Goal: Communication & Community: Ask a question

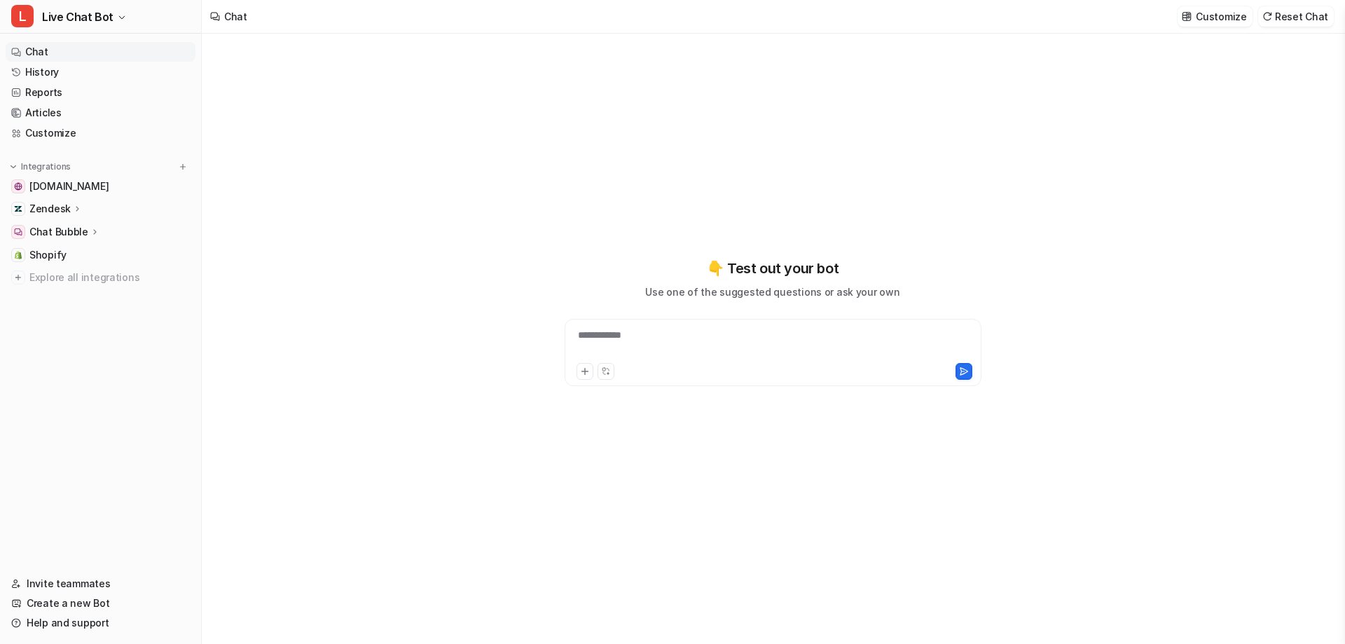
type textarea "**********"
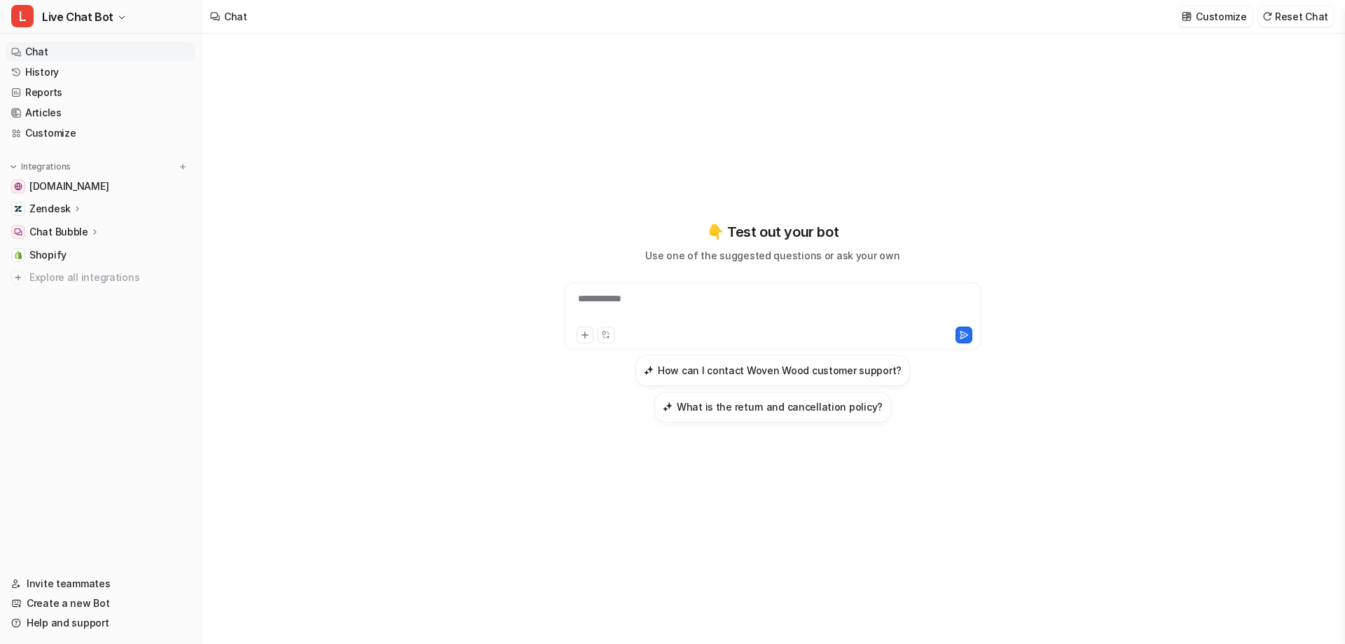
click at [58, 232] on p "Chat Bubble" at bounding box center [58, 232] width 59 height 14
click at [68, 225] on p "Chat Bubble" at bounding box center [58, 232] width 59 height 14
click at [68, 226] on p "Chat Bubble" at bounding box center [58, 232] width 59 height 14
click at [67, 280] on link "Configuration" at bounding box center [107, 273] width 175 height 20
click at [68, 292] on p "Code snippet" at bounding box center [73, 293] width 64 height 14
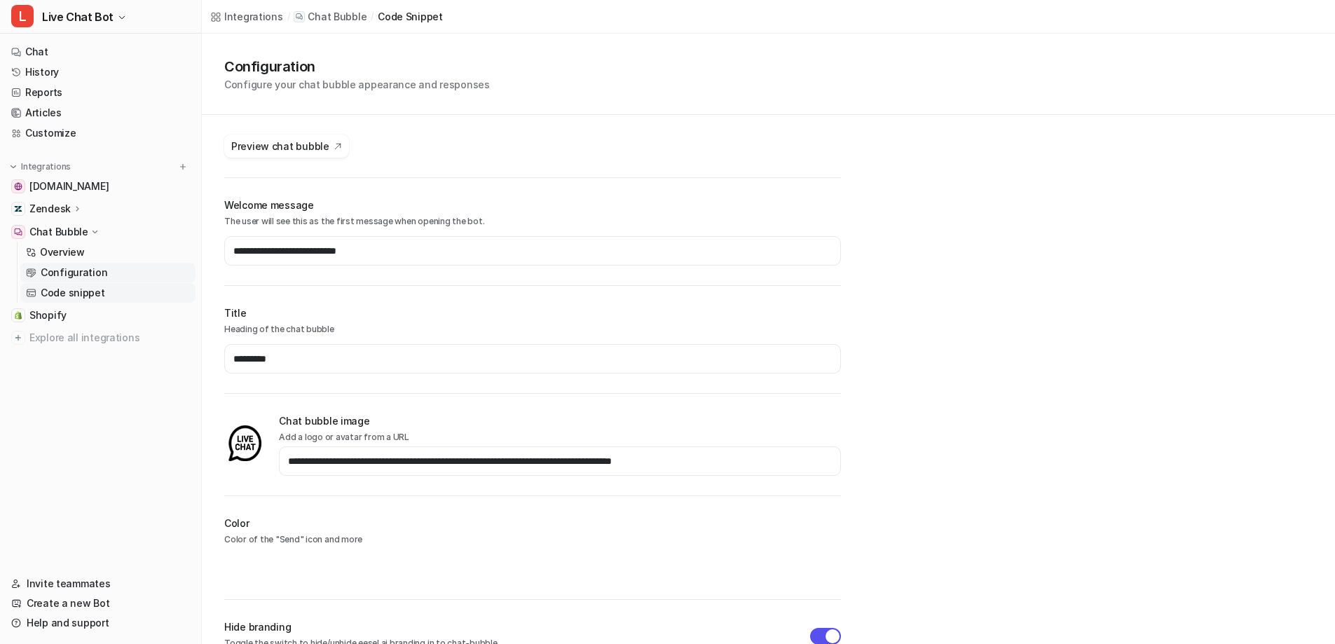
click at [88, 275] on p "Configuration" at bounding box center [74, 273] width 67 height 14
click at [76, 254] on p "Overview" at bounding box center [62, 252] width 45 height 14
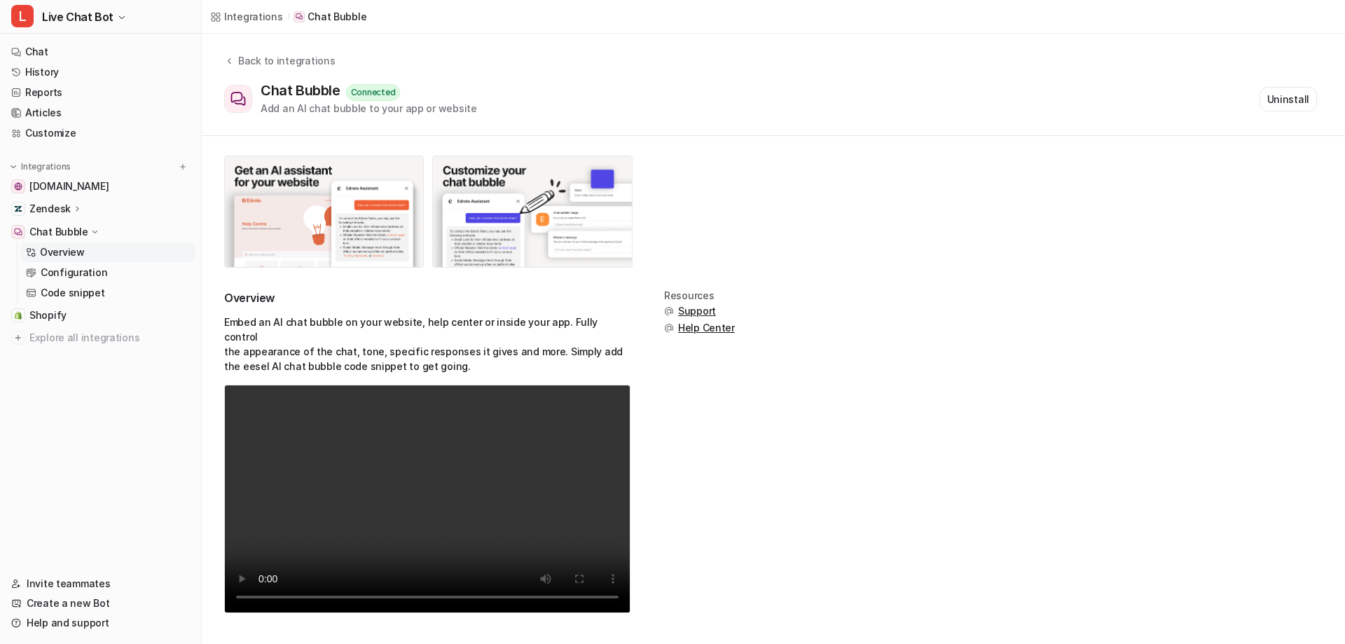
click at [696, 311] on span "Support" at bounding box center [697, 311] width 38 height 14
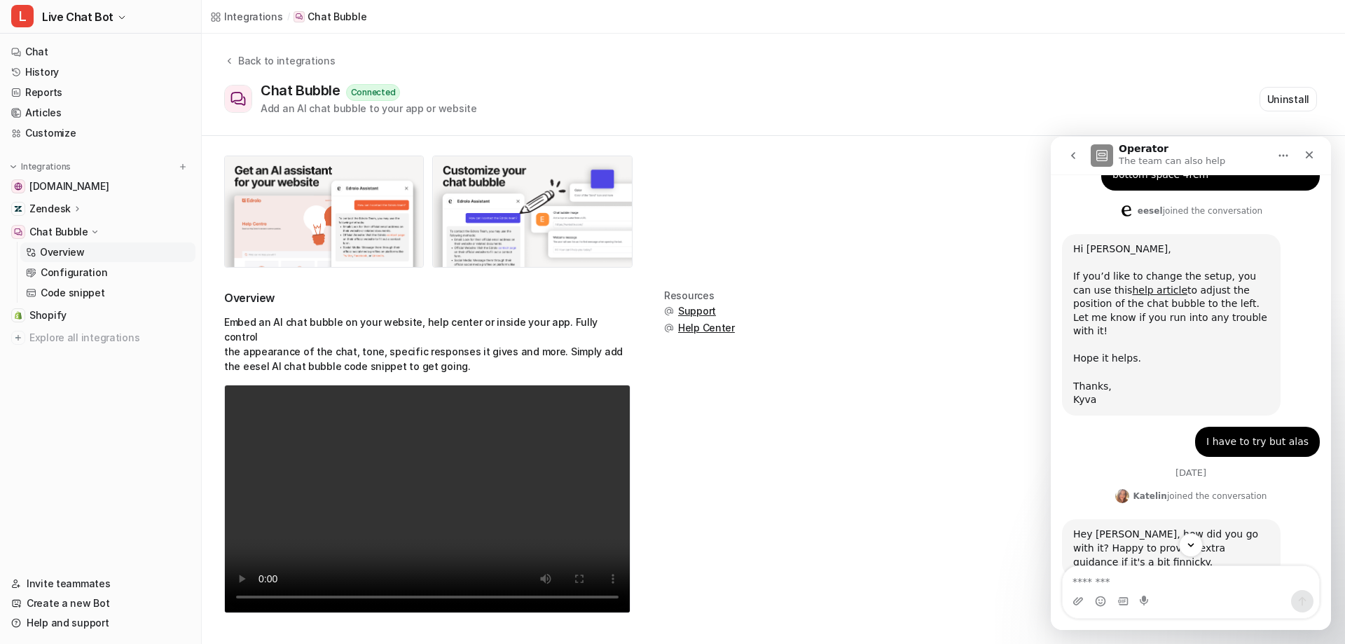
scroll to position [340, 0]
click at [1132, 285] on link "help article" at bounding box center [1159, 290] width 55 height 11
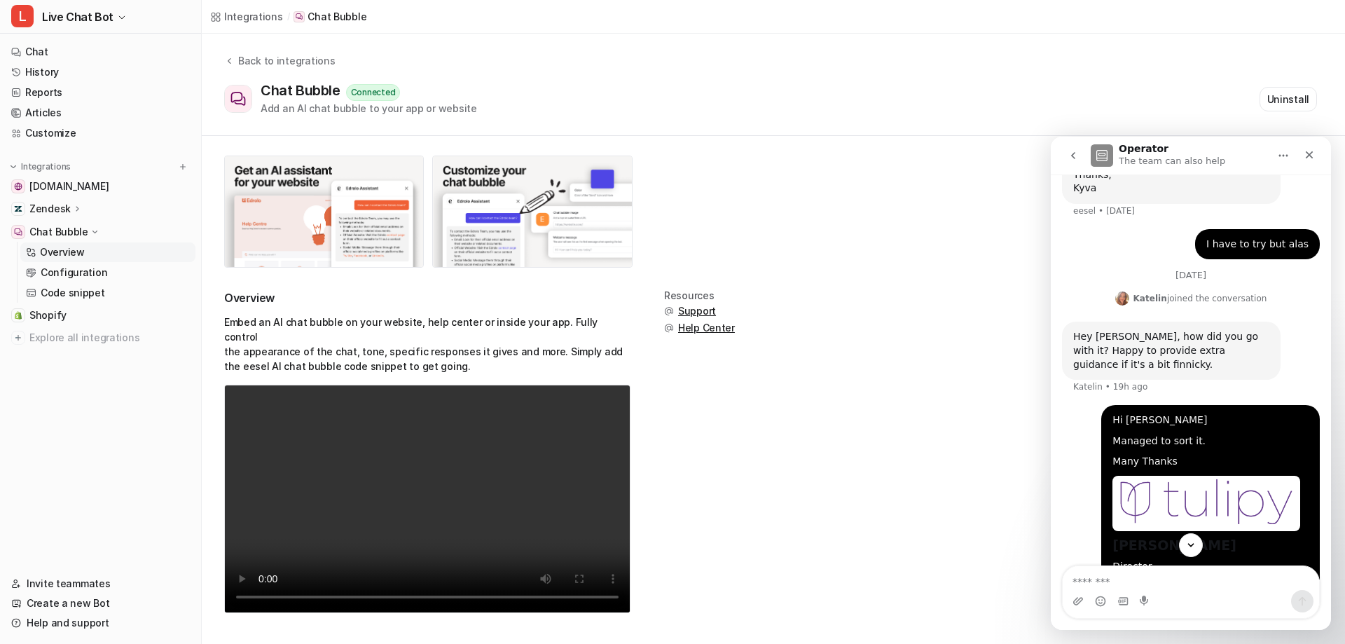
scroll to position [643, 0]
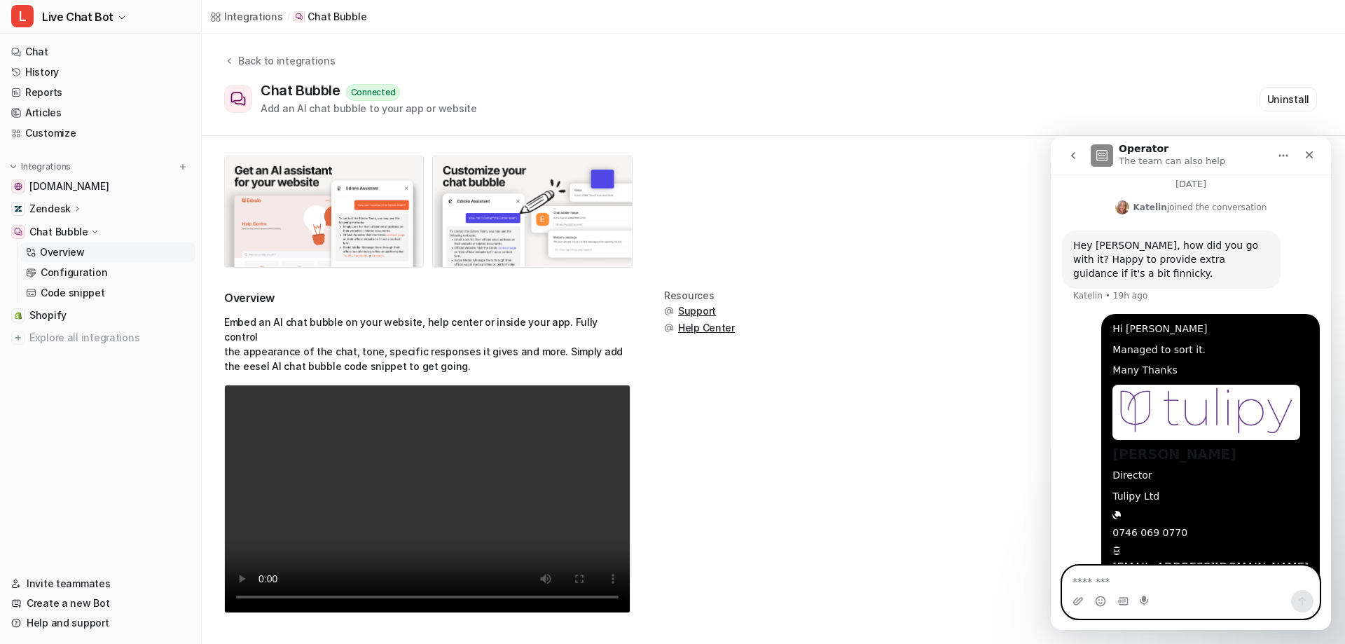
click at [1182, 580] on textarea "Message…" at bounding box center [1191, 578] width 256 height 24
type textarea "**"
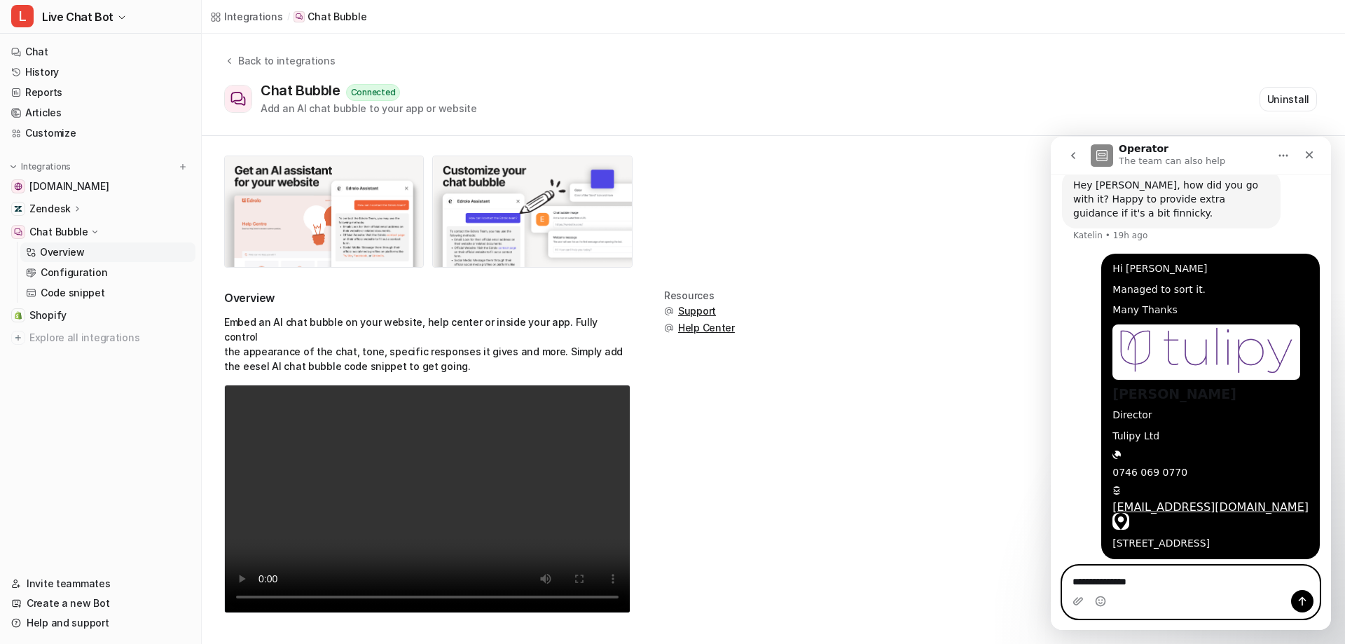
type textarea "**********"
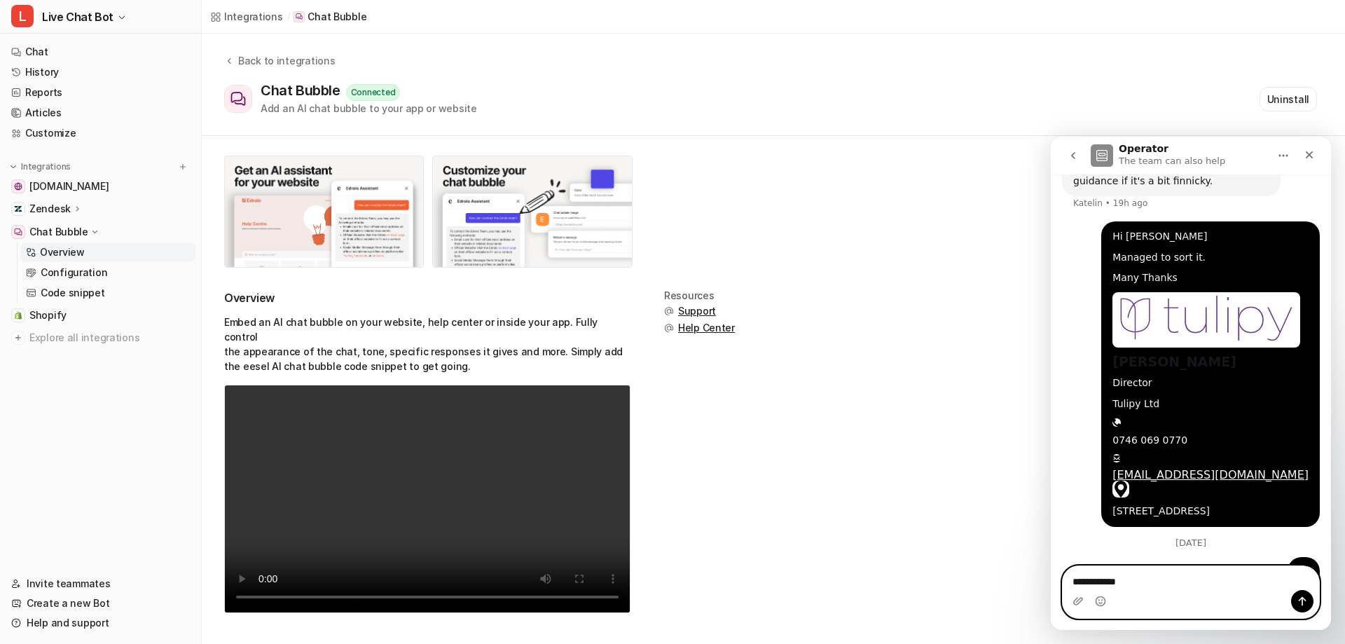
type textarea "**********"
click at [1071, 162] on button "go back" at bounding box center [1073, 155] width 27 height 27
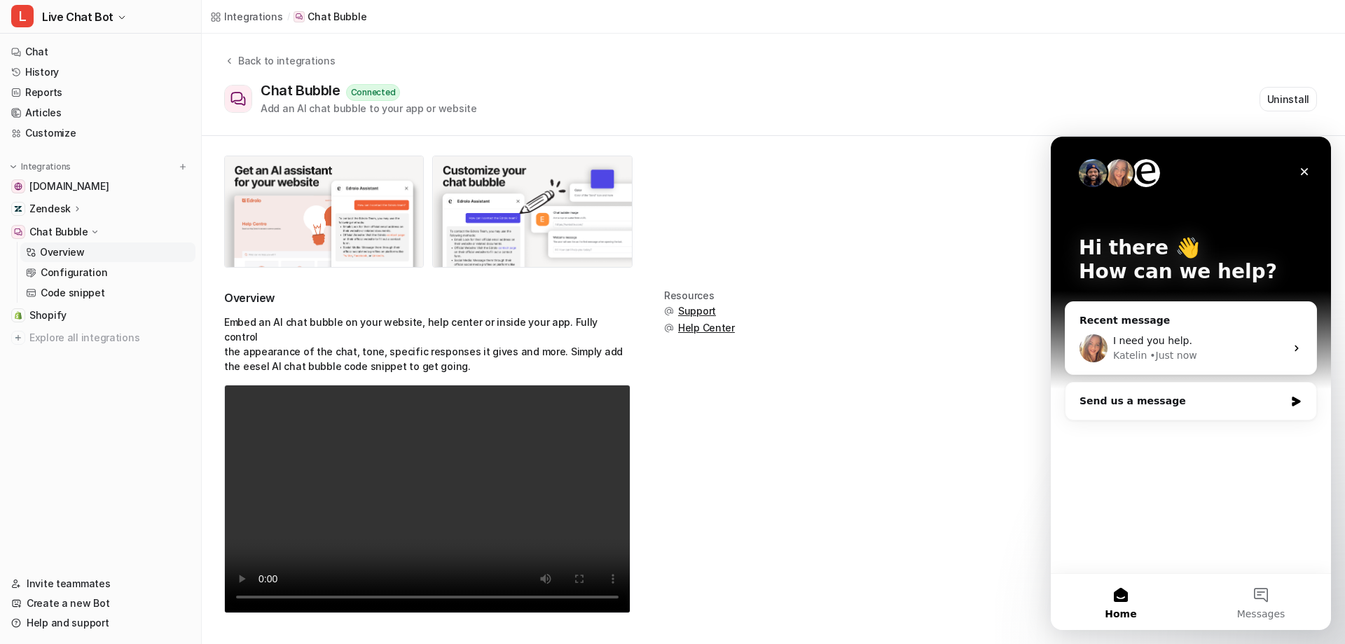
scroll to position [0, 0]
click at [1176, 395] on div "Send us a message" at bounding box center [1182, 401] width 205 height 15
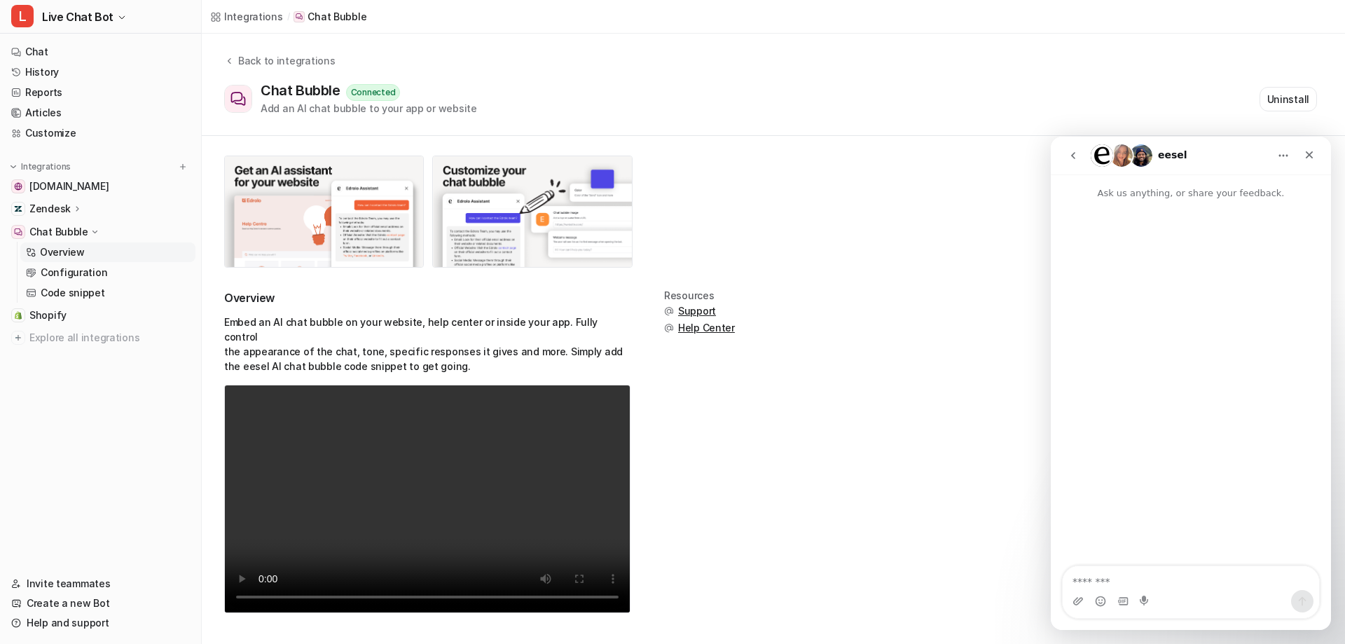
click at [1073, 155] on icon "go back" at bounding box center [1073, 155] width 4 height 7
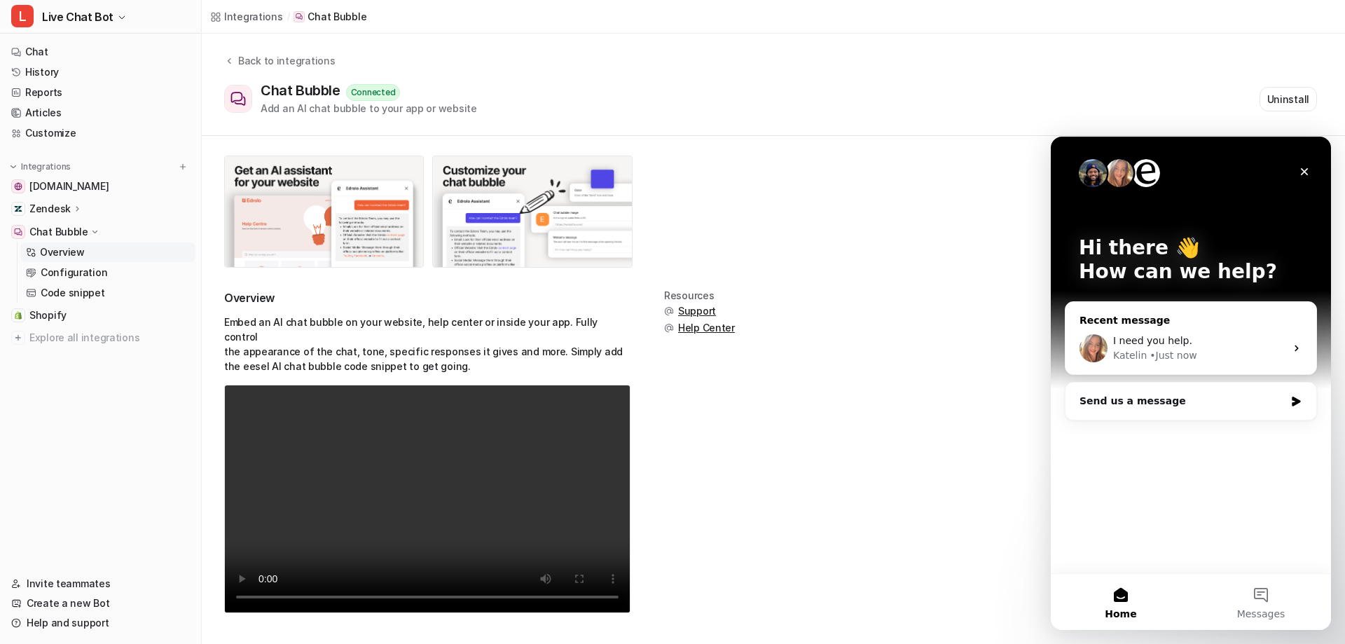
click at [1189, 354] on div "• Just now" at bounding box center [1173, 355] width 47 height 15
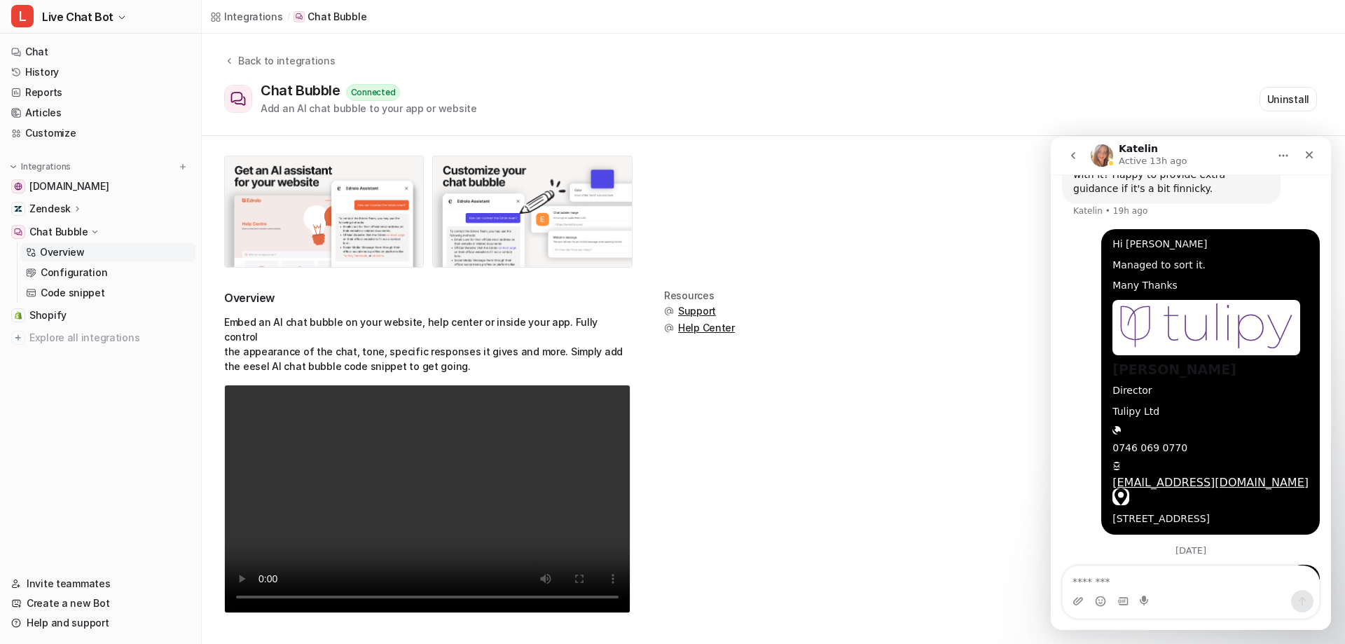
scroll to position [722, 0]
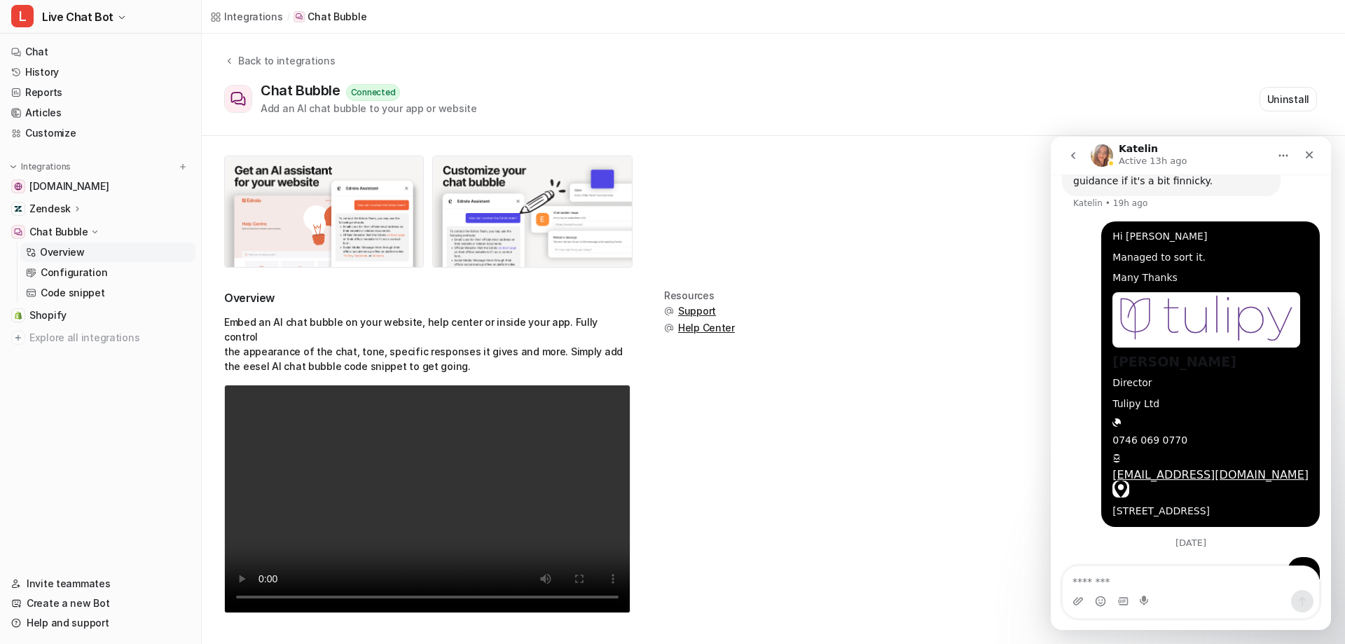
click at [1165, 581] on textarea "Message…" at bounding box center [1191, 578] width 256 height 24
type textarea "****"
click at [1180, 573] on textarea "Message…" at bounding box center [1191, 578] width 256 height 24
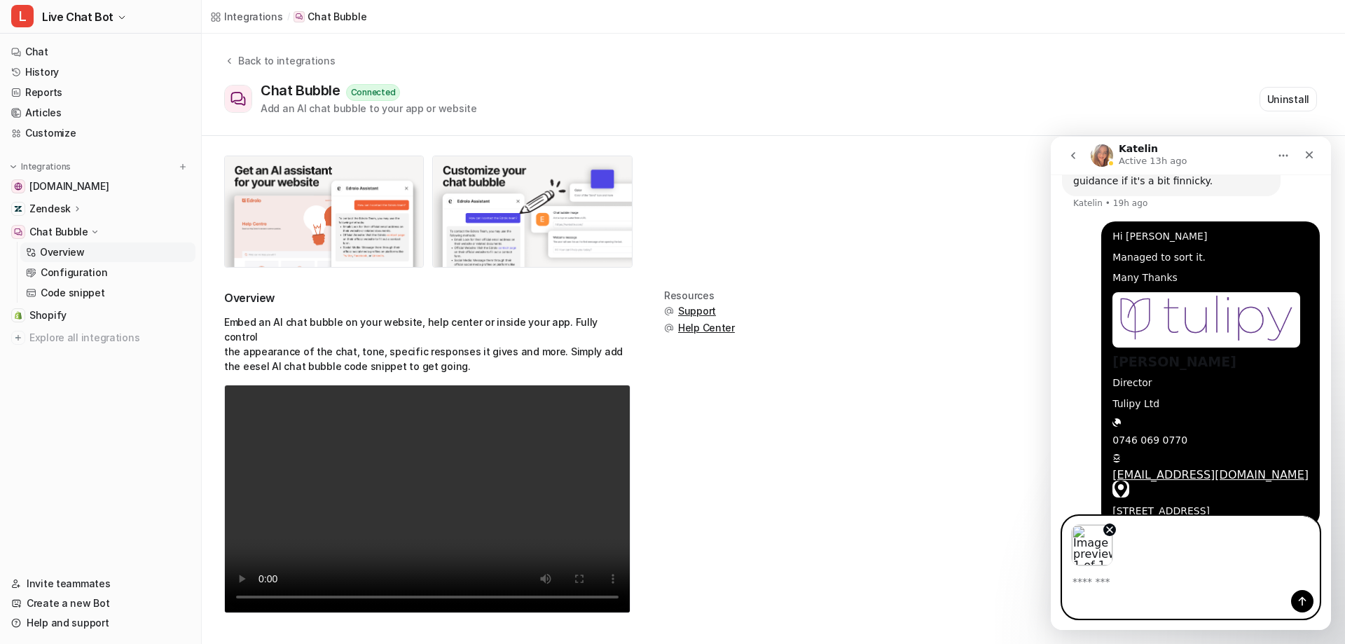
scroll to position [772, 0]
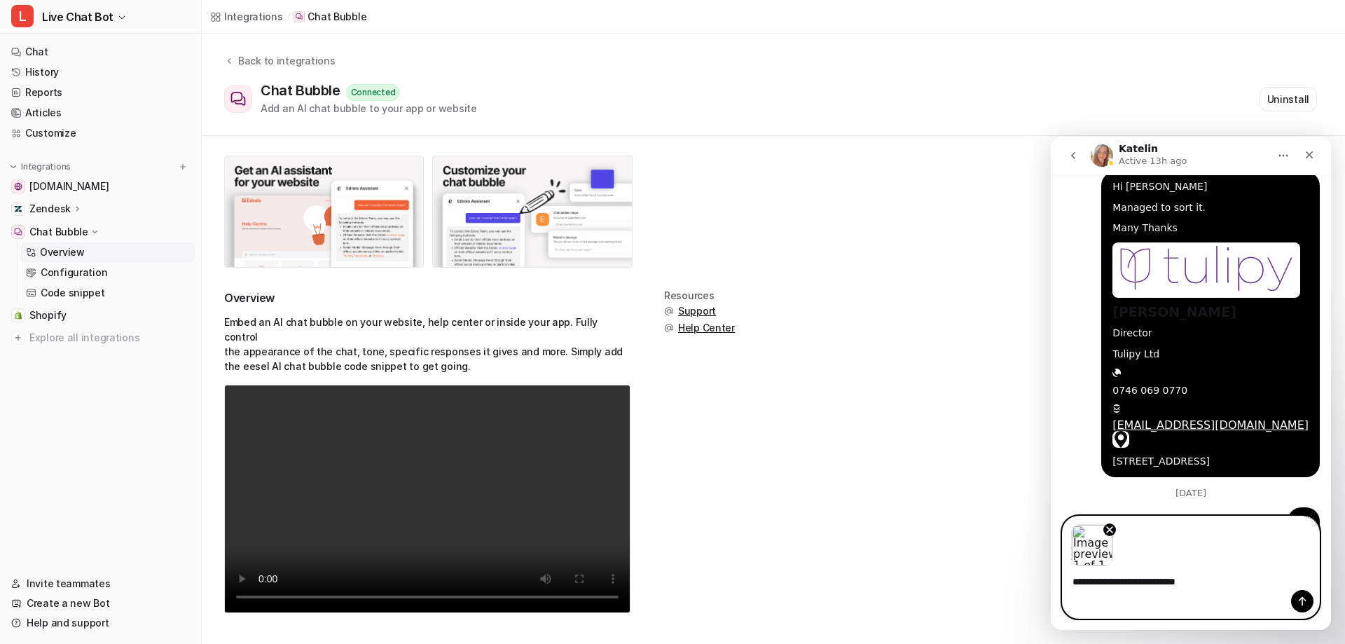
type textarea "**********"
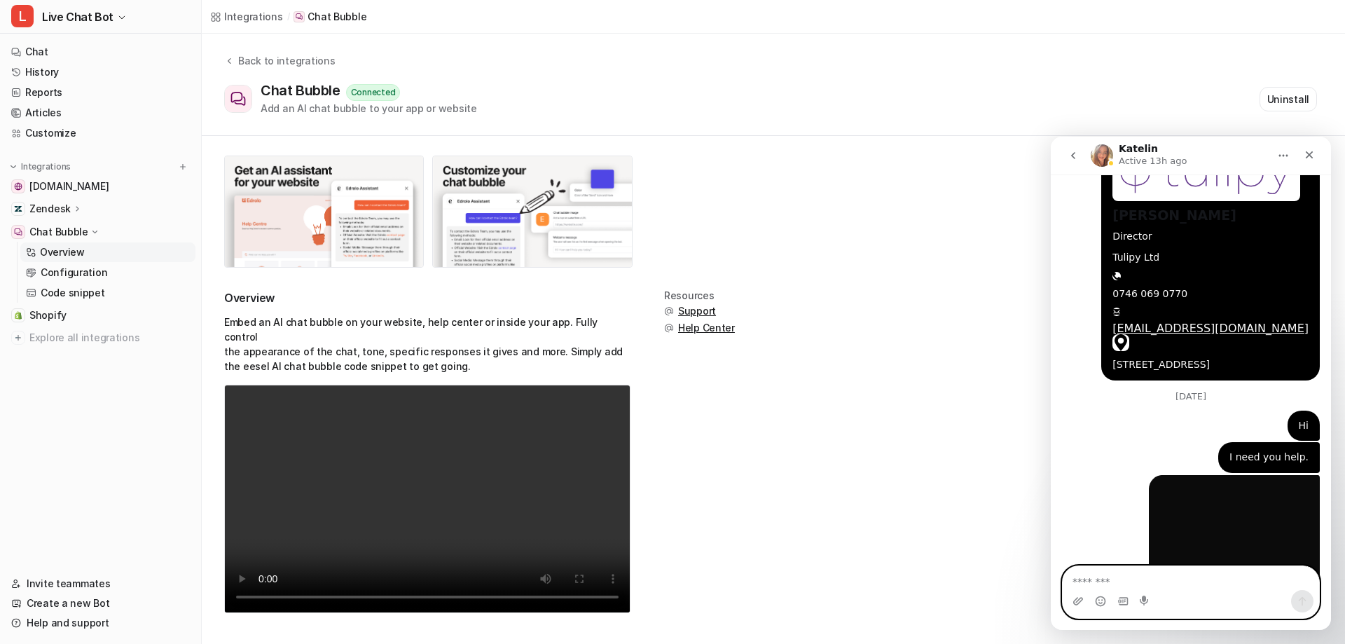
scroll to position [871, 0]
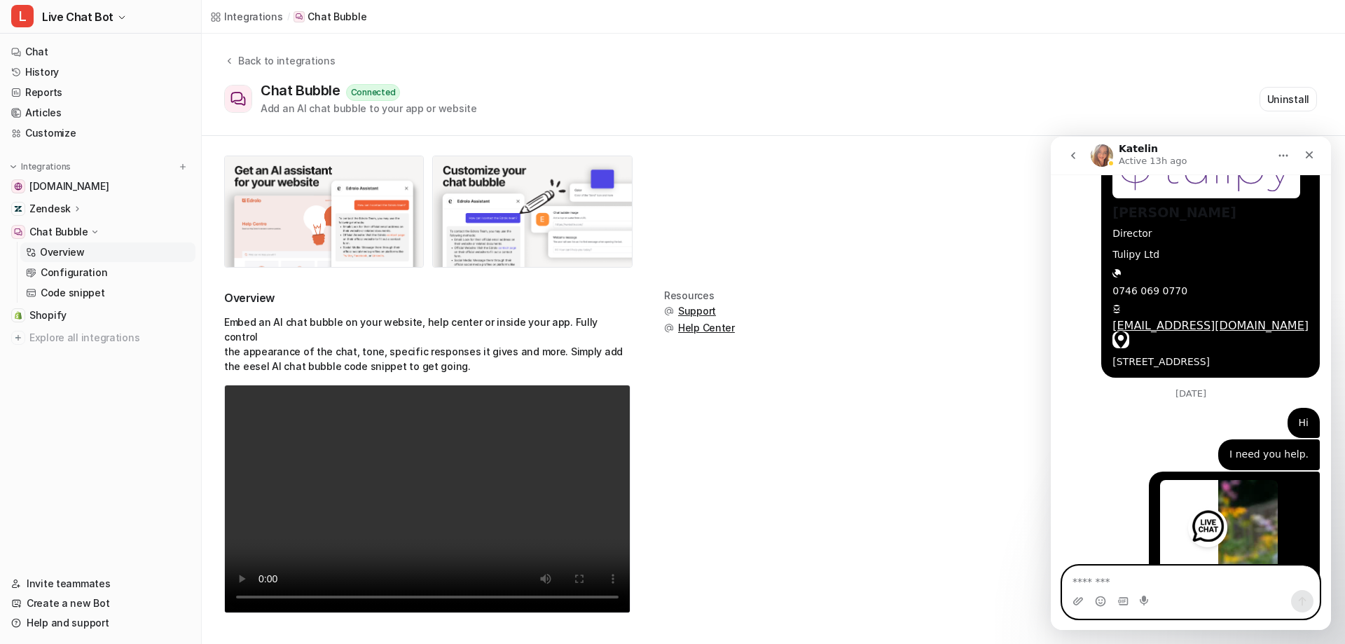
click at [1069, 159] on icon "go back" at bounding box center [1073, 155] width 11 height 11
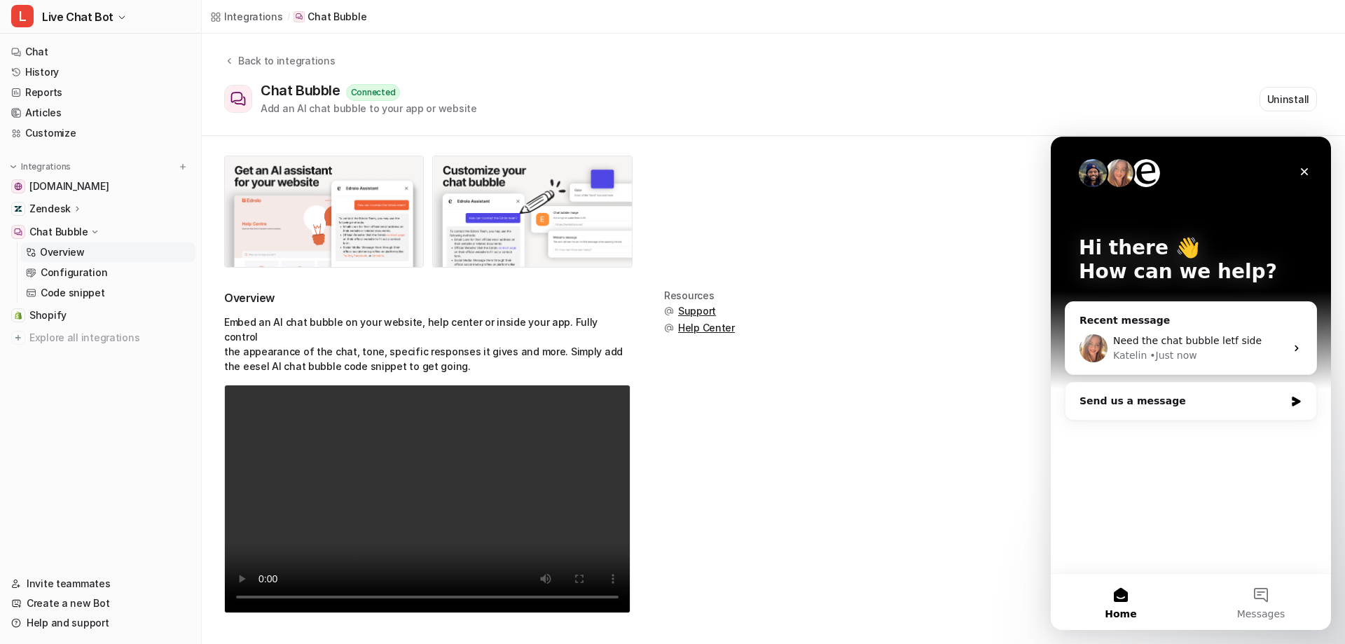
scroll to position [0, 0]
click at [1165, 397] on div "Send us a message" at bounding box center [1182, 401] width 205 height 15
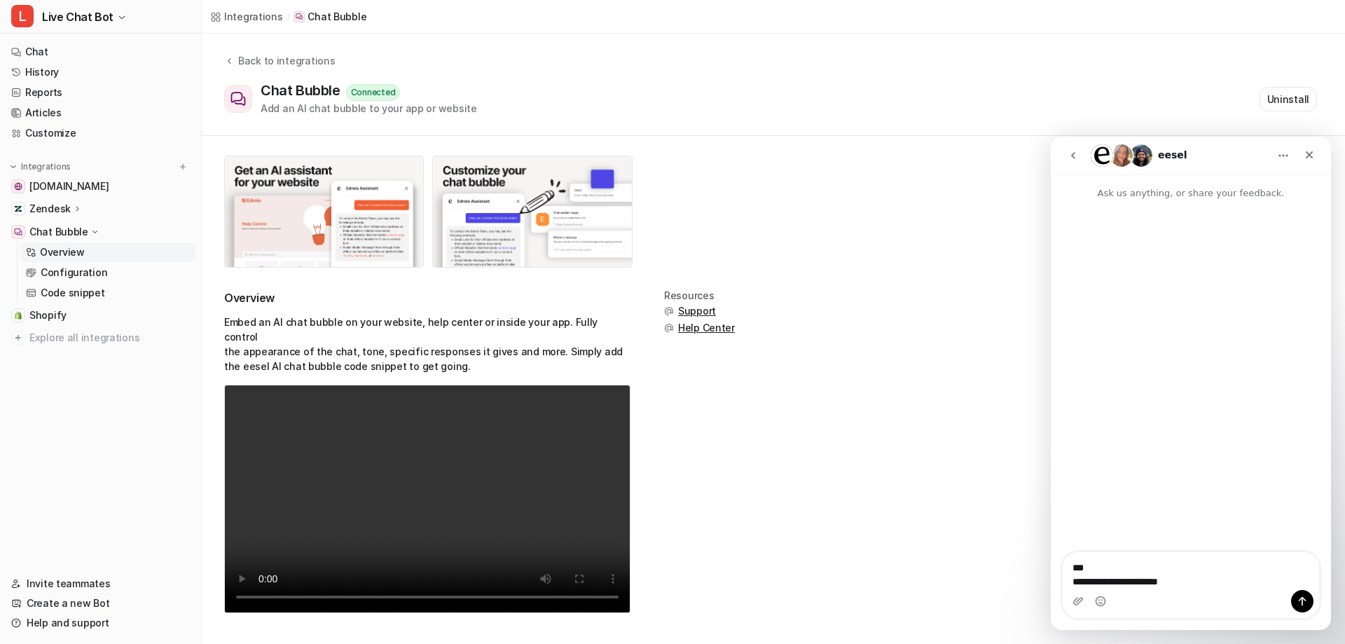
type textarea "**********"
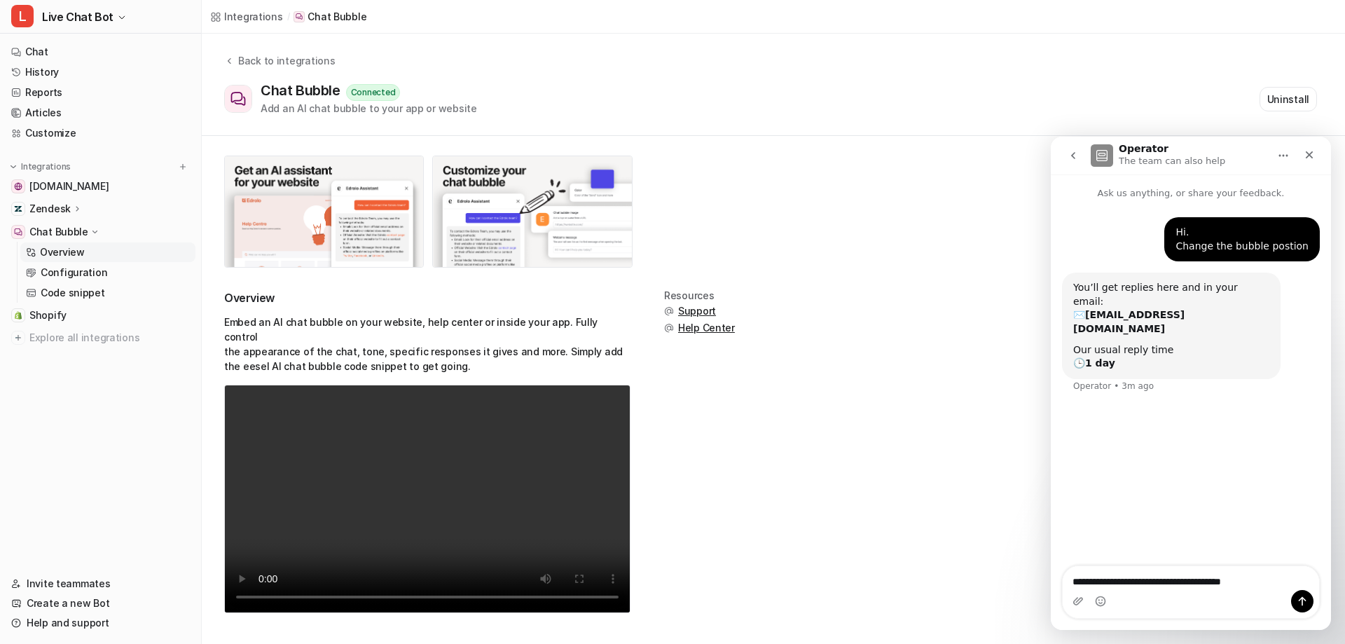
type textarea "**********"
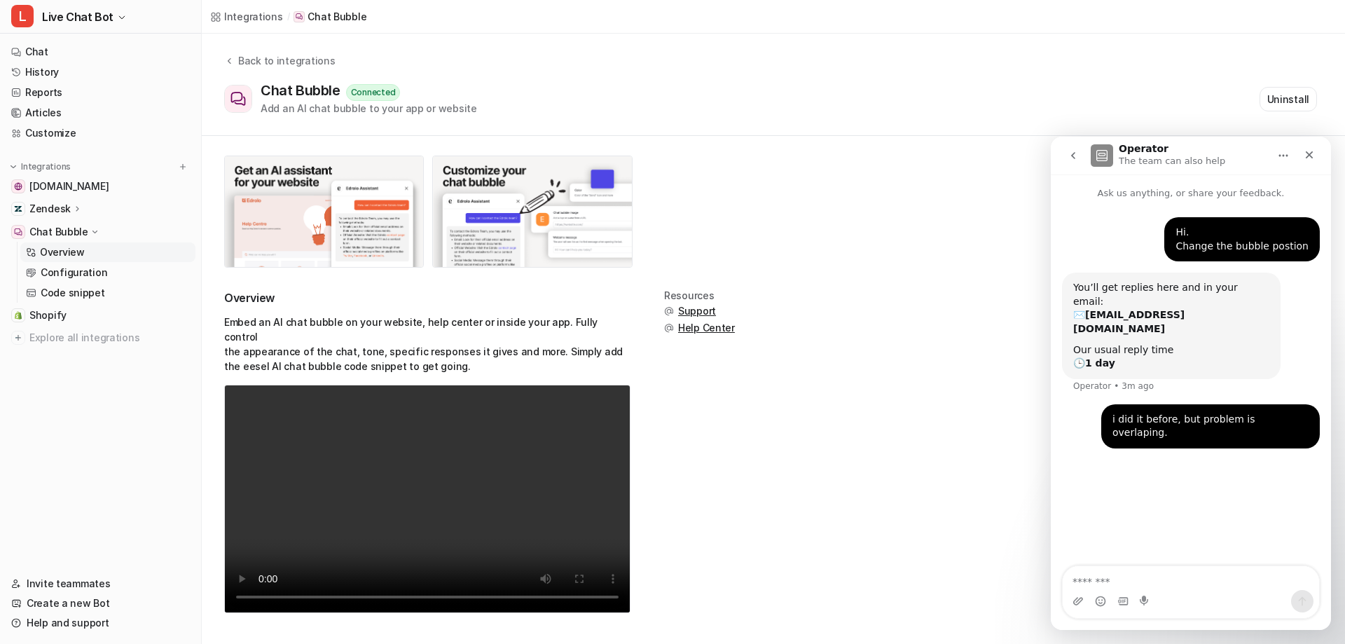
click at [1080, 159] on button "go back" at bounding box center [1073, 155] width 27 height 27
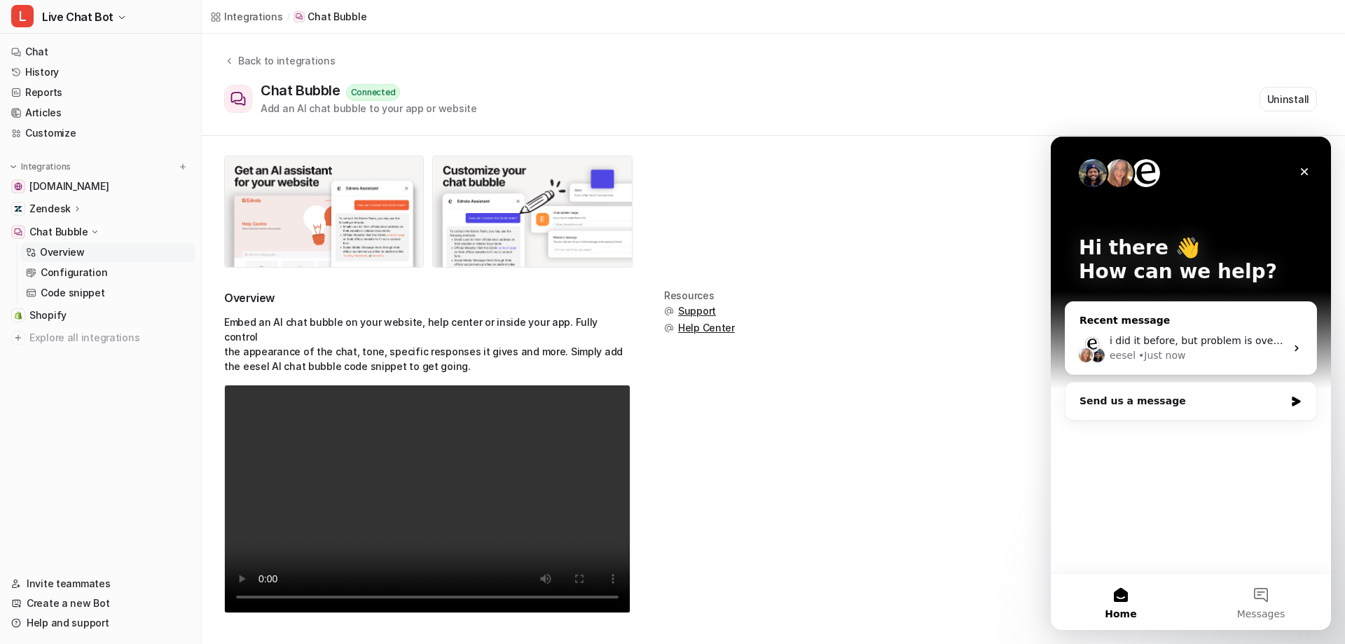
click at [1235, 352] on div "eesel • Just now" at bounding box center [1198, 355] width 176 height 15
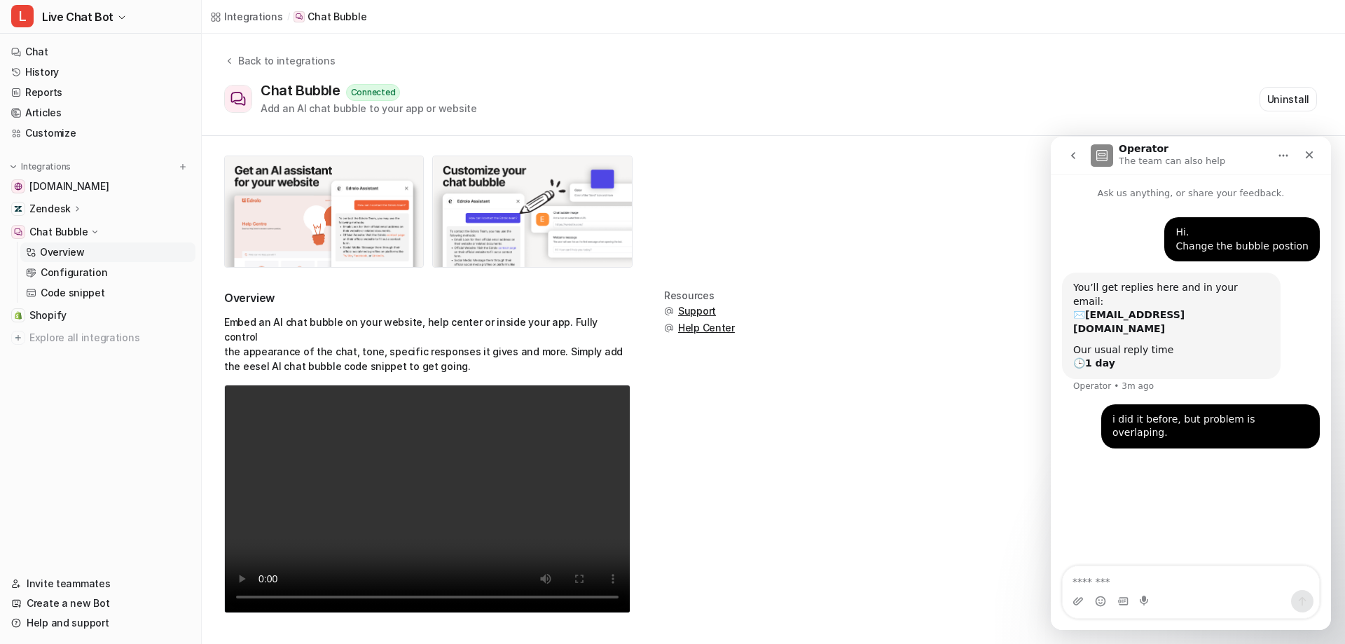
click at [1072, 156] on icon "go back" at bounding box center [1073, 155] width 4 height 7
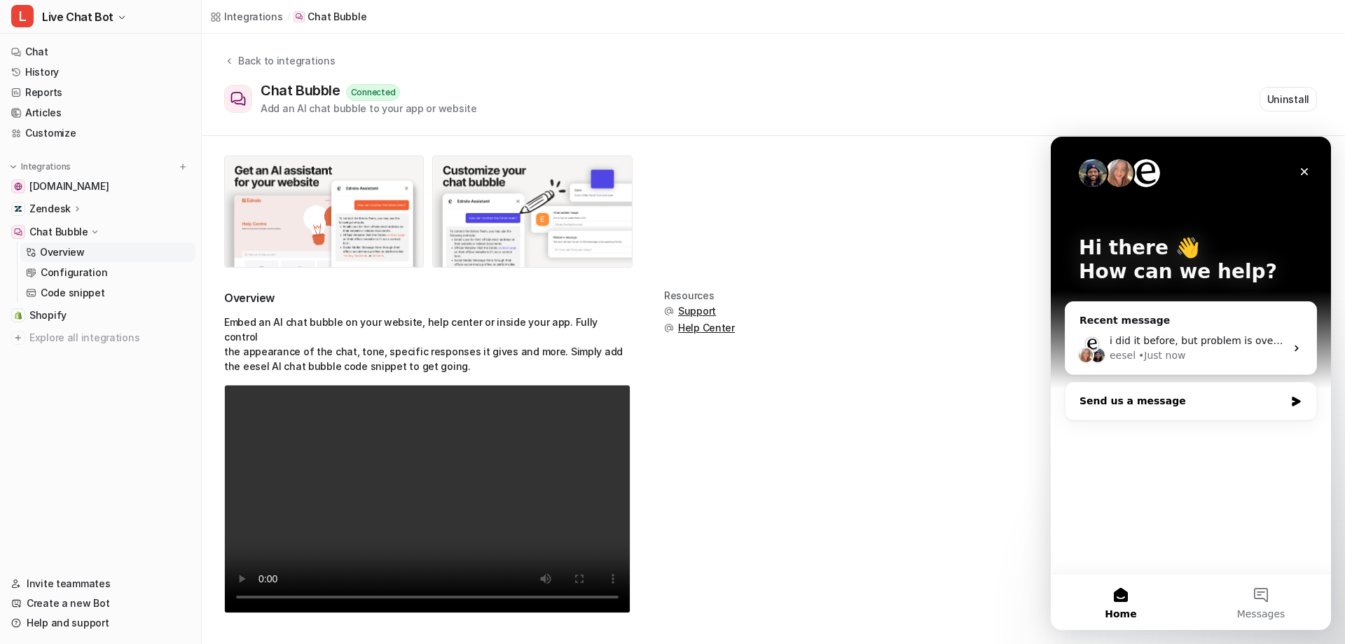
click at [1139, 395] on div "Send us a message" at bounding box center [1182, 401] width 205 height 15
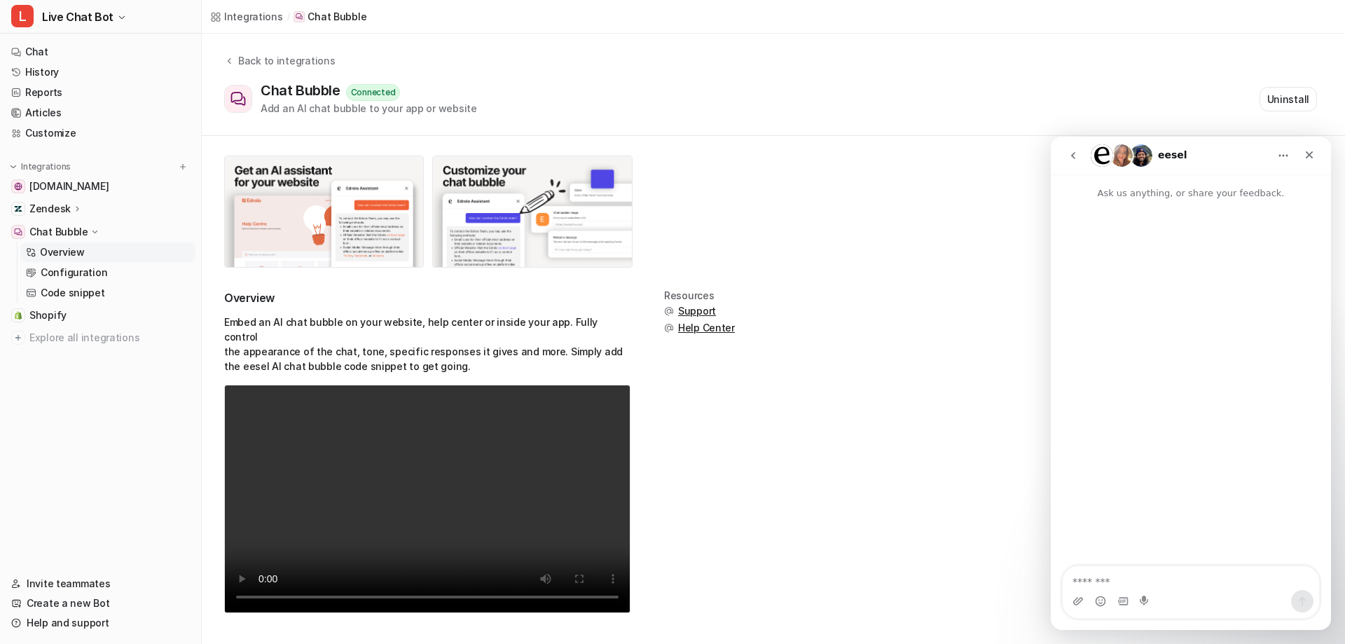
click at [1081, 166] on button "go back" at bounding box center [1073, 155] width 27 height 27
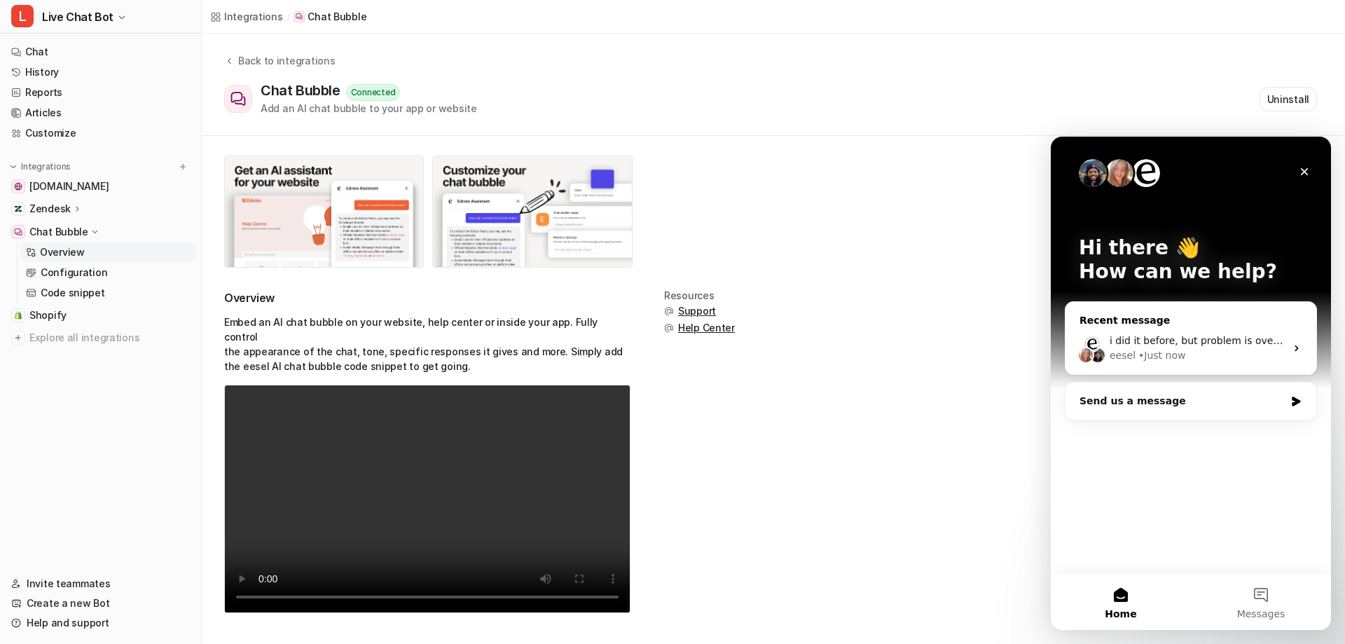
click at [1289, 338] on div "i did it before, but problem is overlaping. eesel • Just now" at bounding box center [1191, 348] width 251 height 52
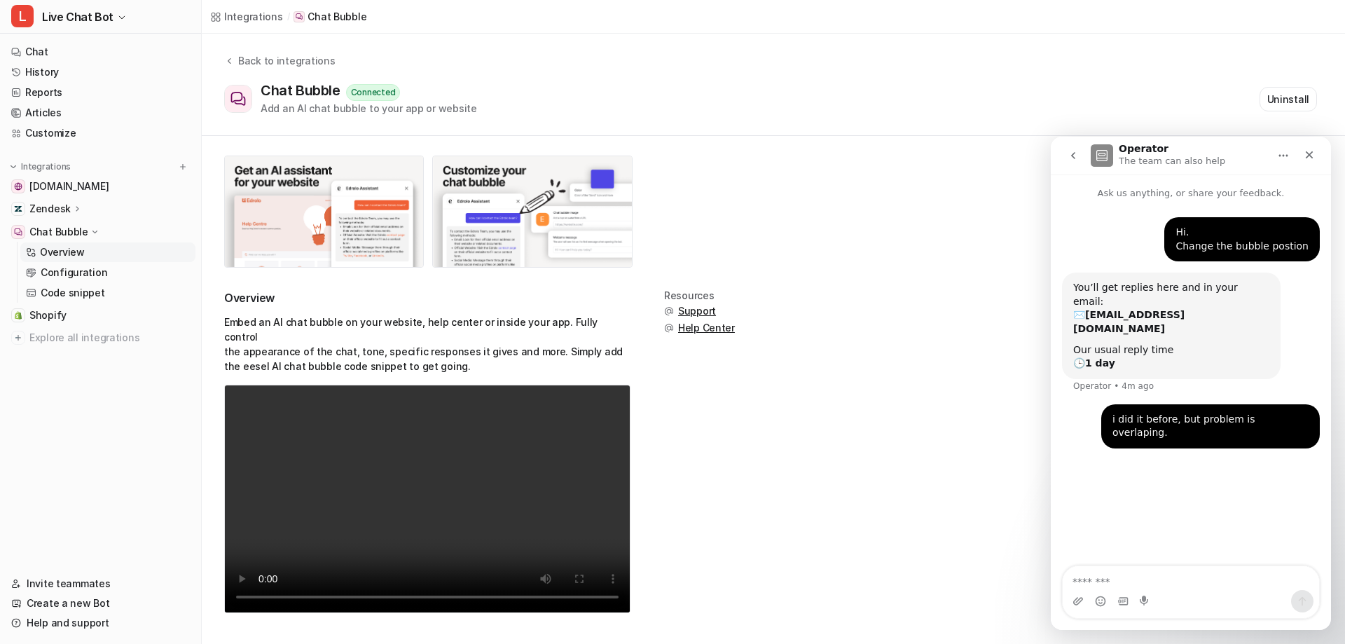
click at [1054, 150] on nav "Operator The team can also help" at bounding box center [1191, 156] width 280 height 38
click at [1066, 152] on button "go back" at bounding box center [1073, 155] width 27 height 27
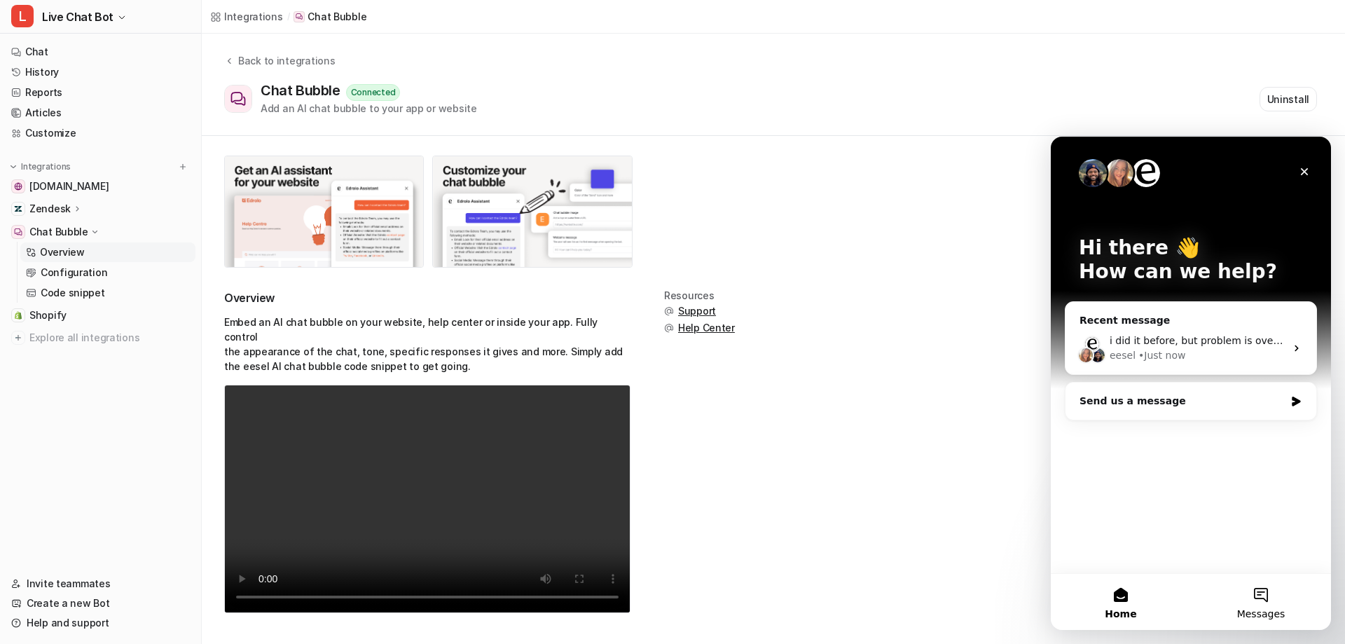
click at [1256, 606] on button "Messages" at bounding box center [1261, 602] width 140 height 56
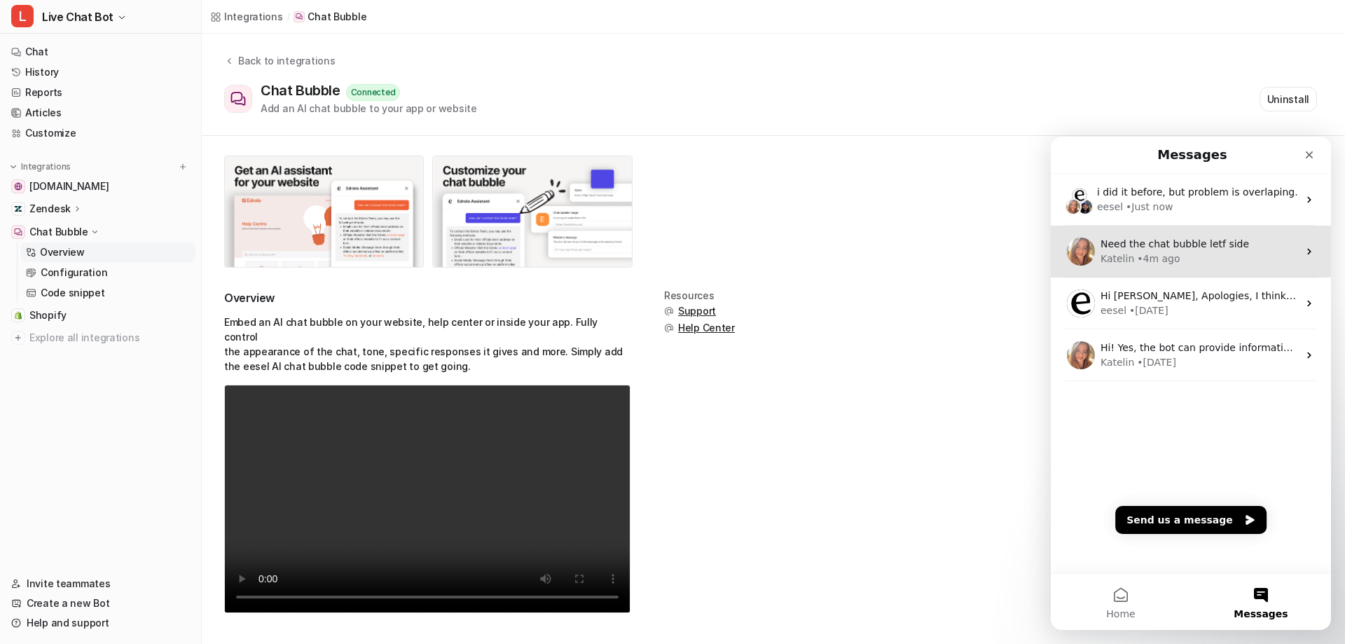
click at [1211, 260] on div "Katelin • 4m ago" at bounding box center [1200, 259] width 198 height 15
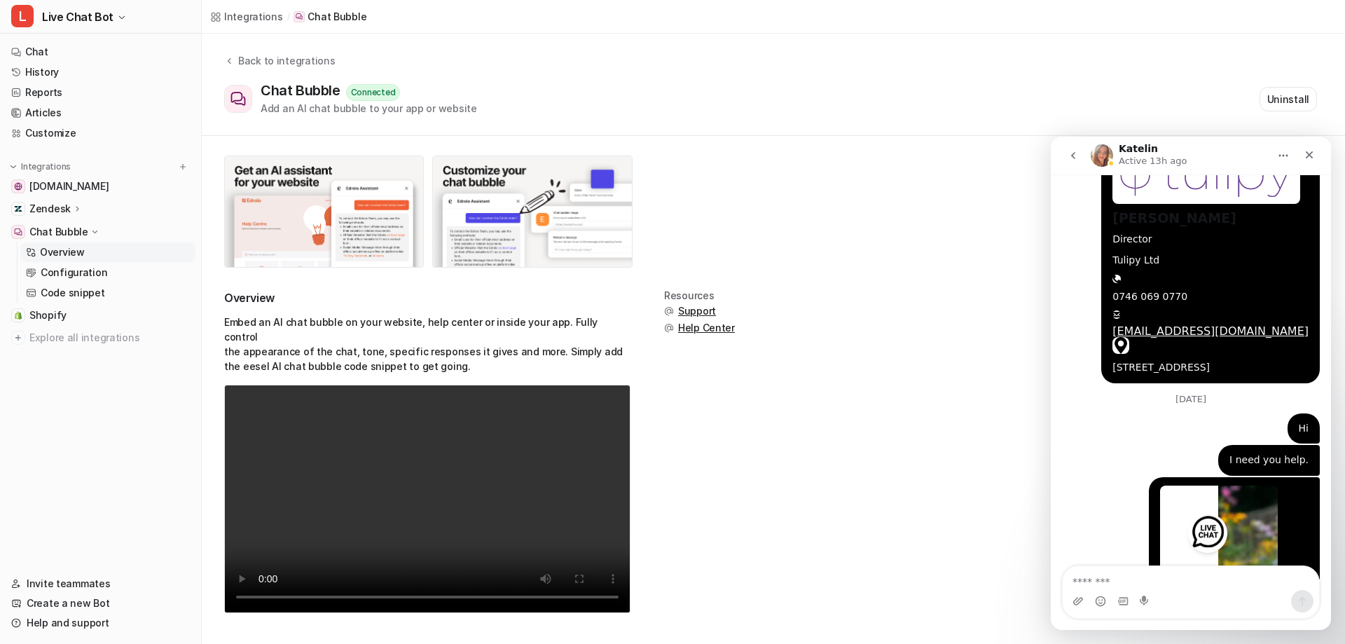
scroll to position [871, 0]
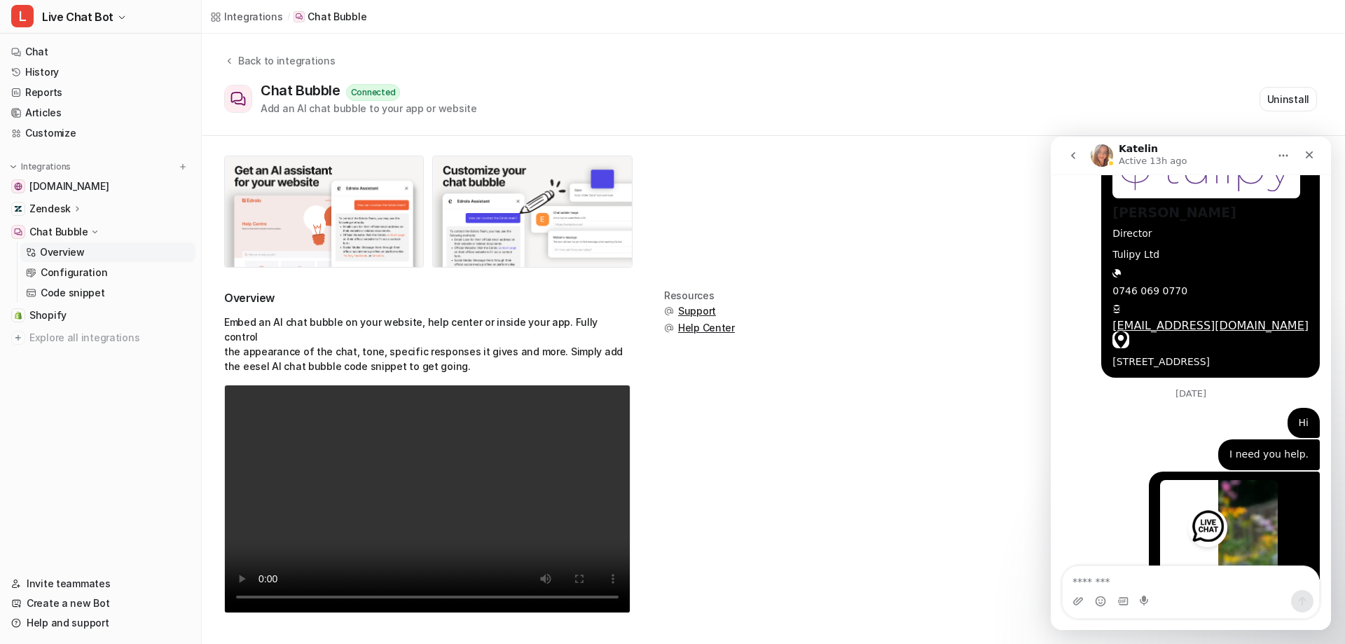
click at [1069, 153] on icon "go back" at bounding box center [1073, 155] width 11 height 11
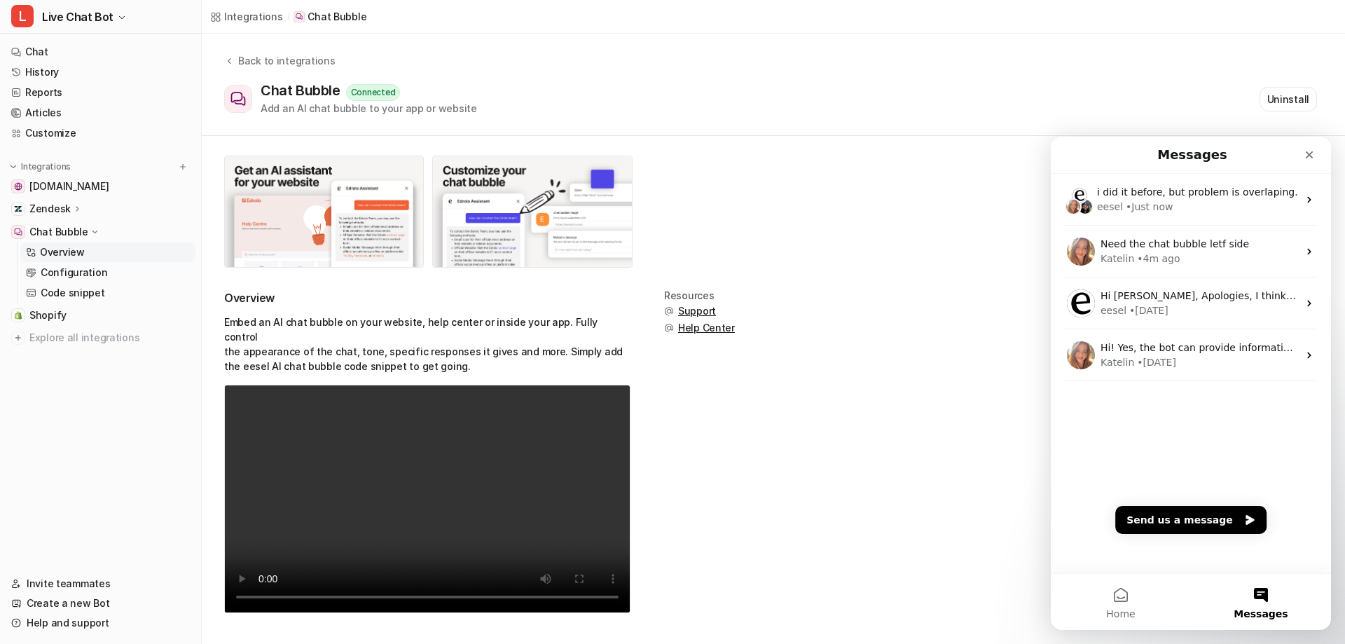
scroll to position [0, 0]
